Goal: Task Accomplishment & Management: Use online tool/utility

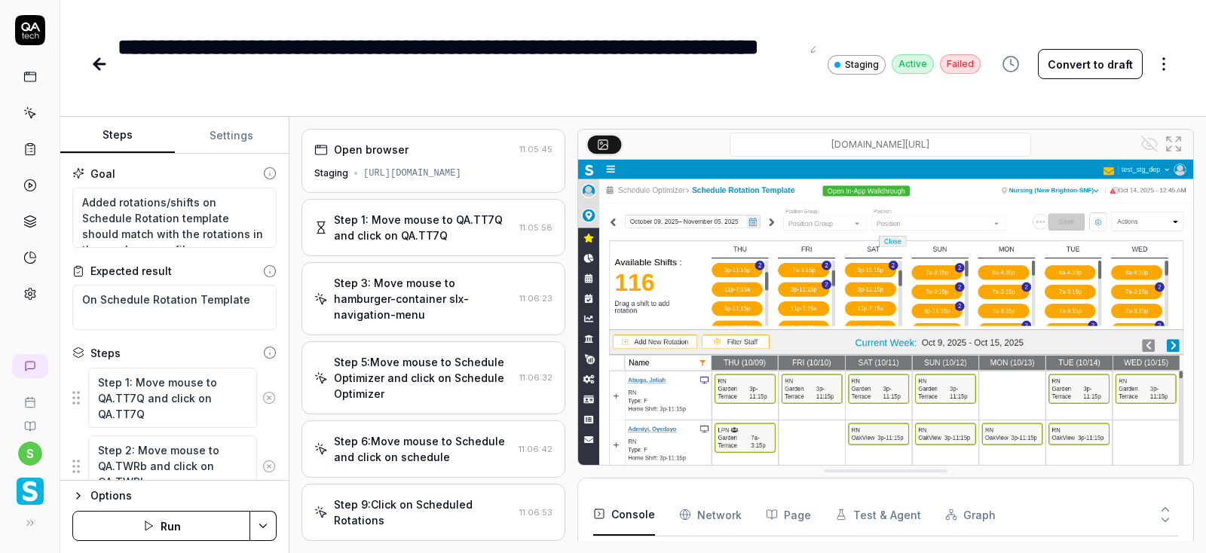
type textarea "*"
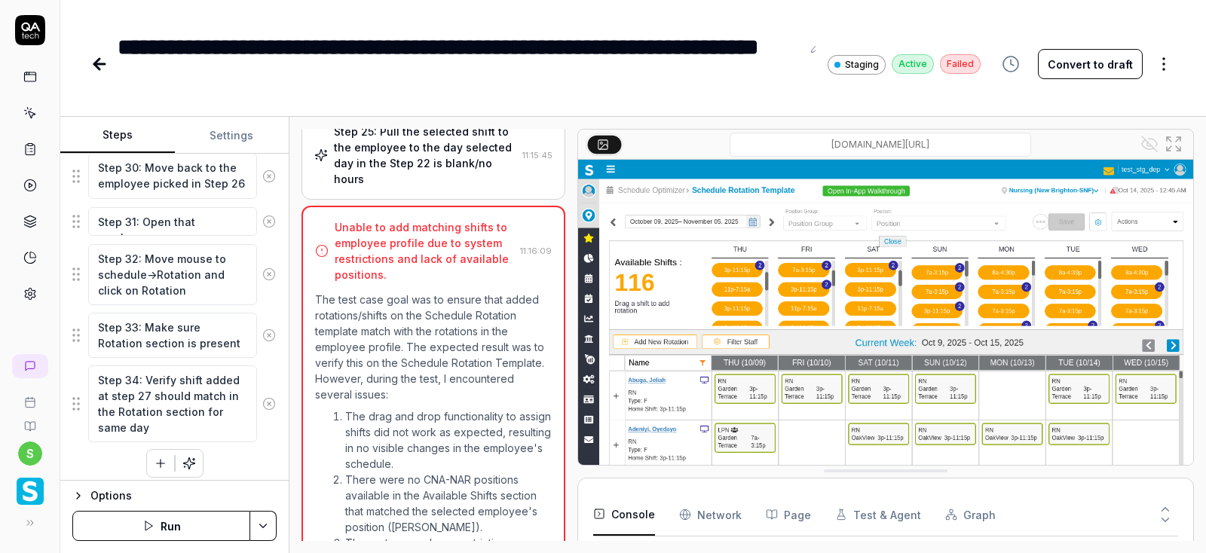
scroll to position [1397, 0]
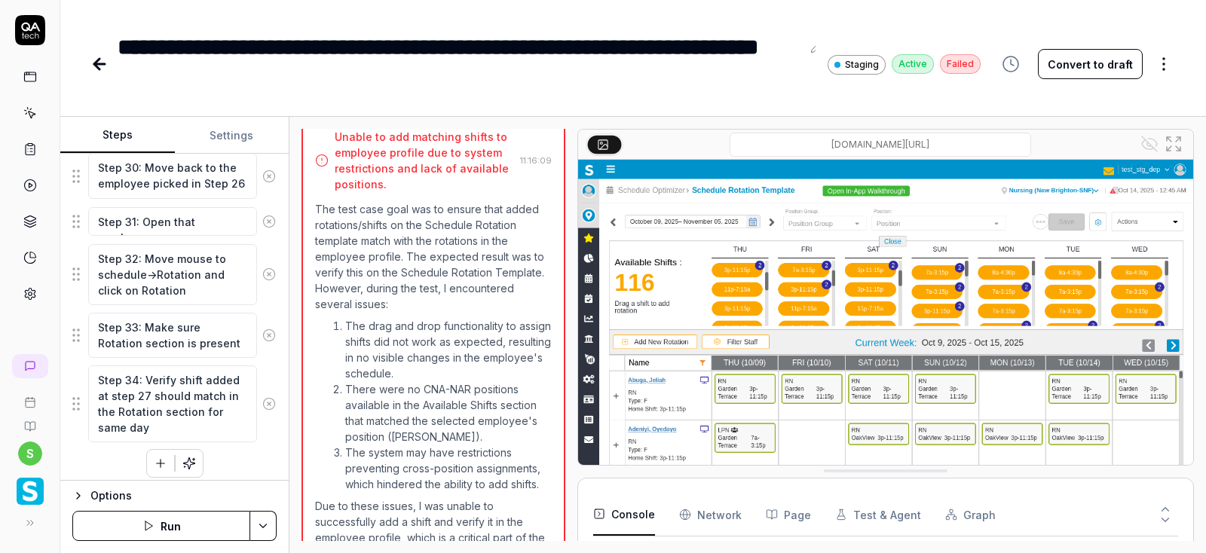
click at [1096, 69] on button "Convert to draft" at bounding box center [1090, 64] width 105 height 30
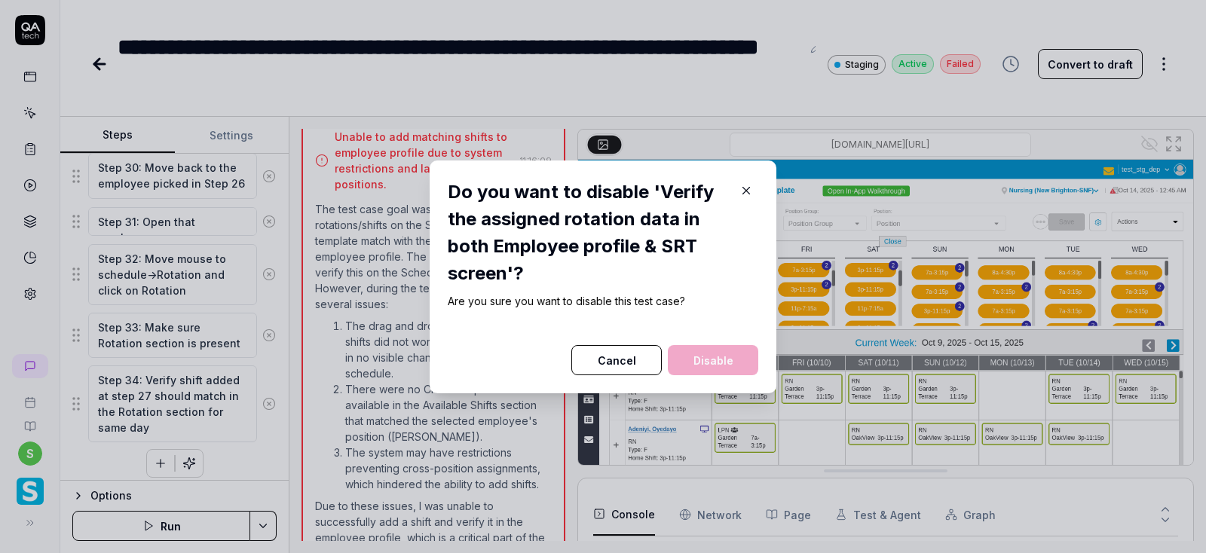
scroll to position [857, 0]
click at [637, 371] on button "Cancel" at bounding box center [616, 360] width 90 height 30
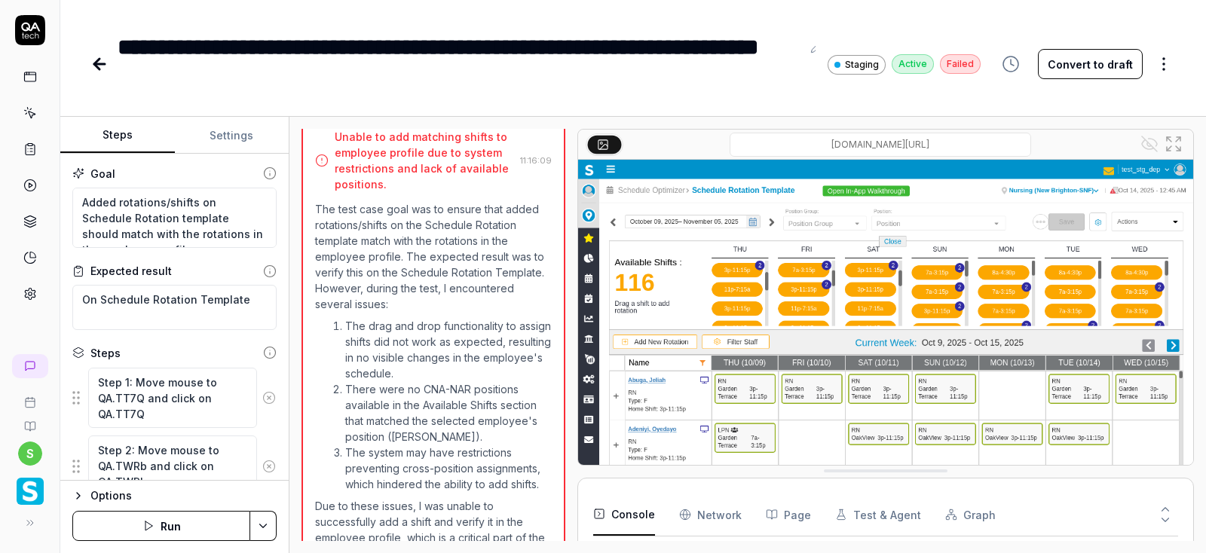
click at [1113, 59] on button "Convert to draft" at bounding box center [1090, 64] width 105 height 30
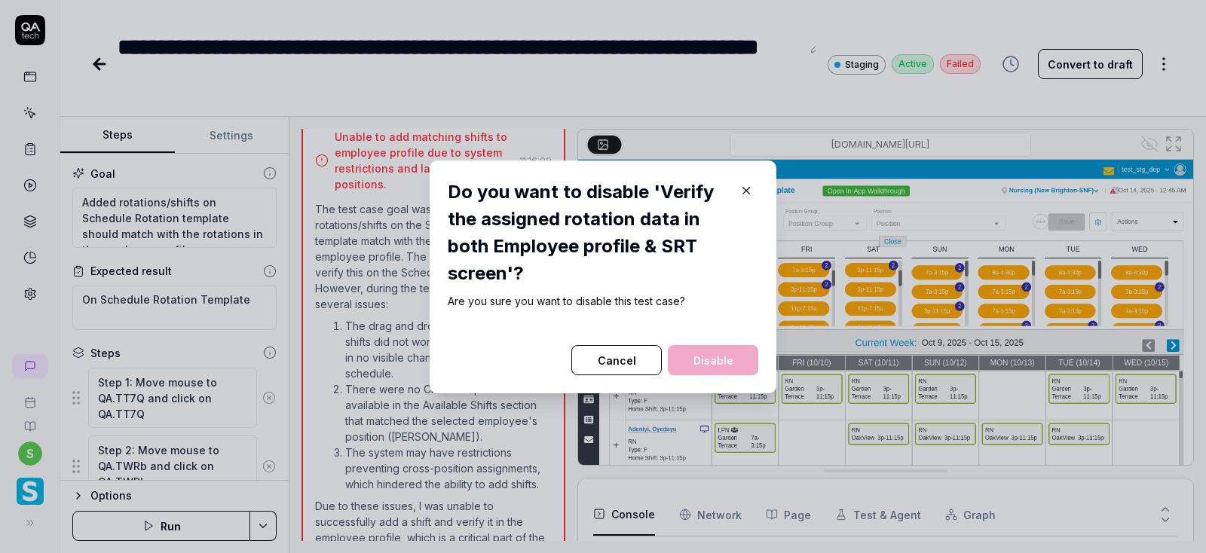
scroll to position [857, 0]
click at [710, 361] on button "Disable" at bounding box center [713, 360] width 90 height 30
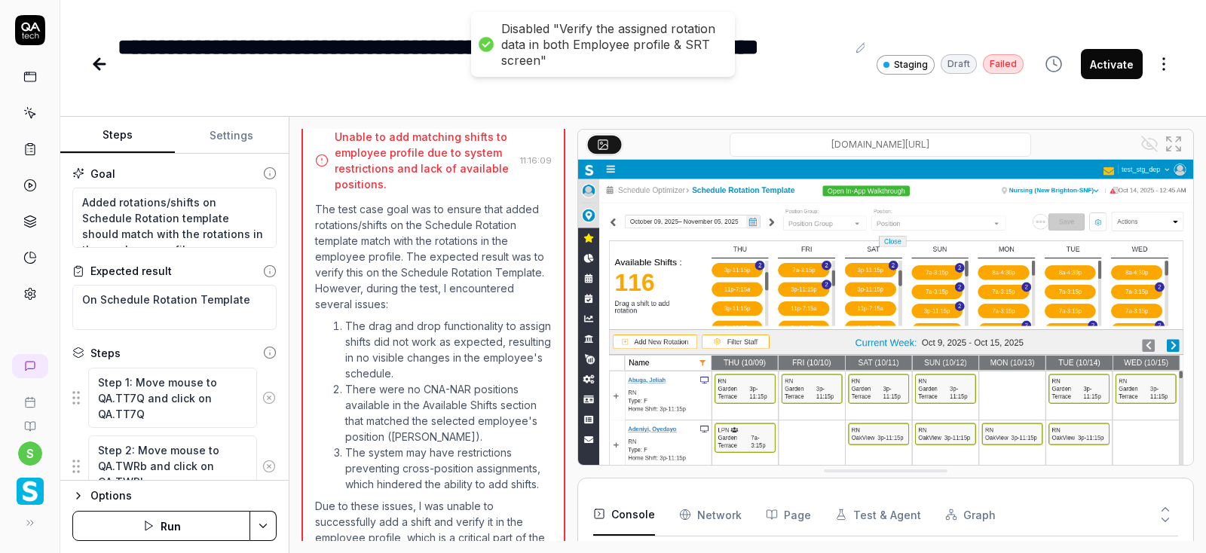
type textarea "*"
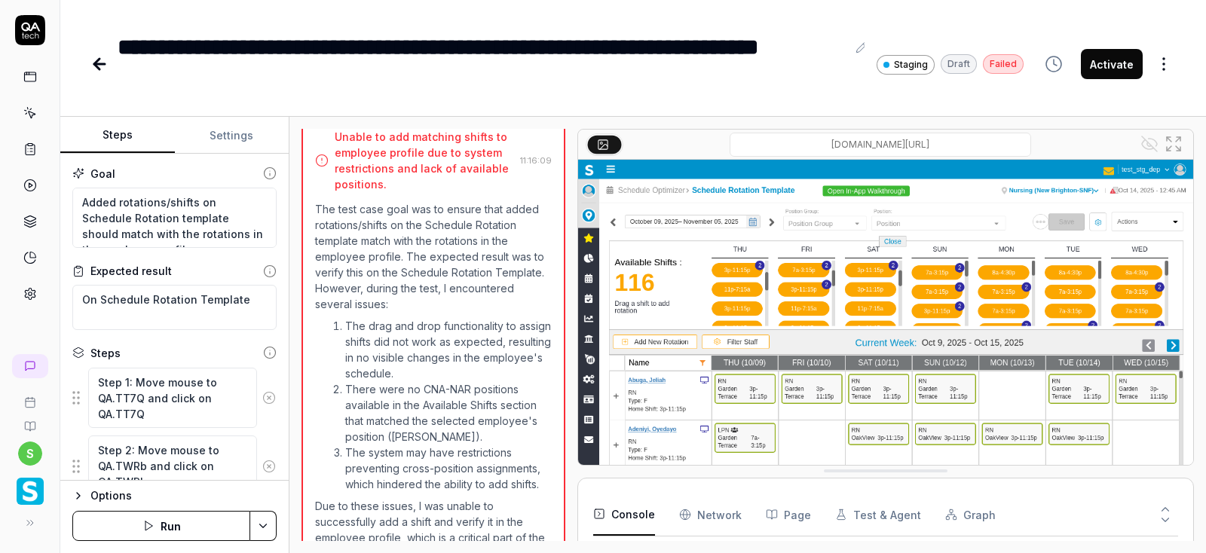
click at [888, 95] on div "**********" at bounding box center [556, 64] width 933 height 68
